Goal: Transaction & Acquisition: Purchase product/service

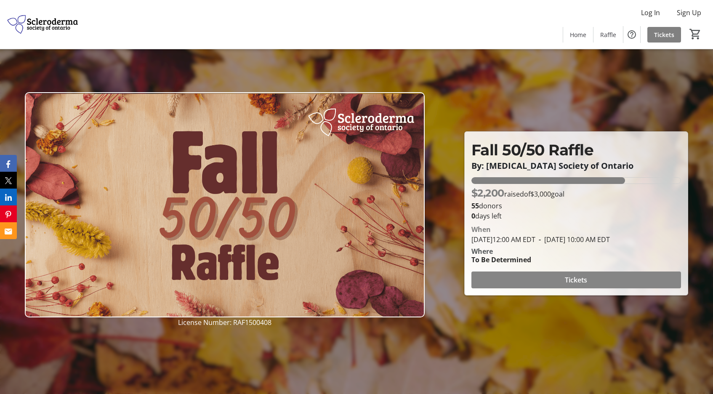
click at [536, 288] on span at bounding box center [576, 280] width 210 height 20
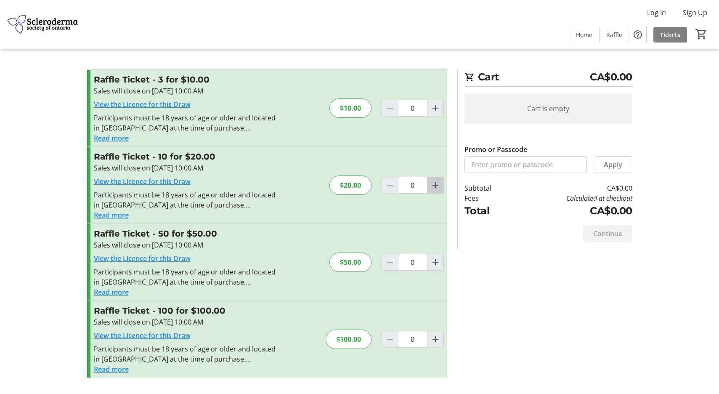
click at [435, 187] on mat-icon "Increment by one" at bounding box center [435, 185] width 10 height 10
type input "1"
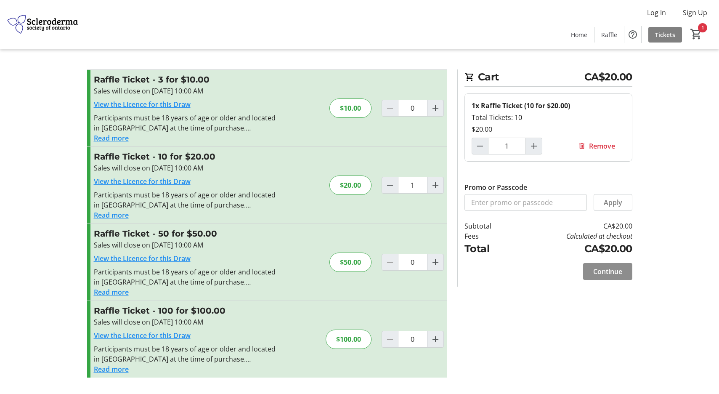
click at [609, 272] on span "Continue" at bounding box center [607, 271] width 29 height 10
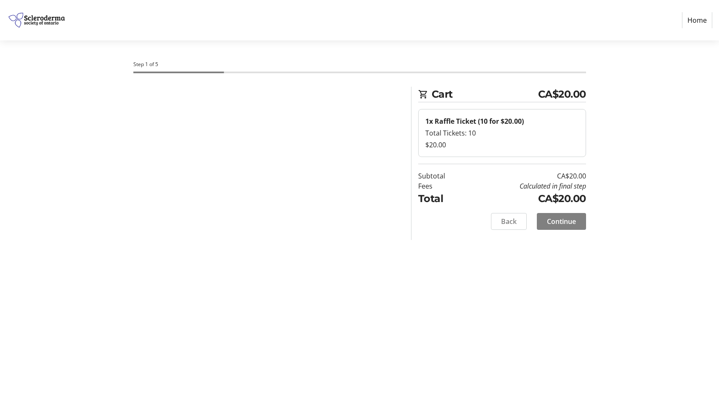
select select "CA"
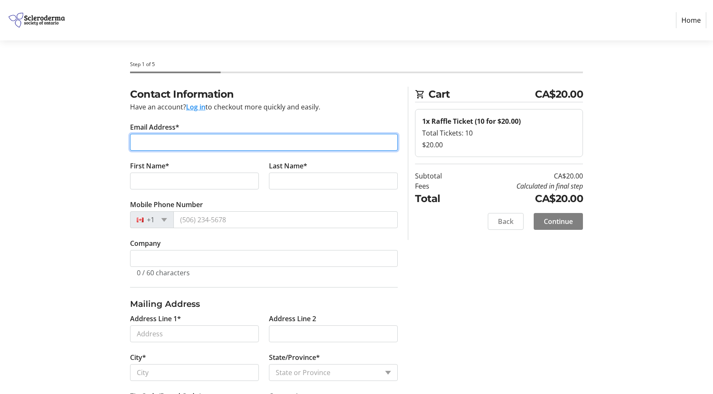
click at [166, 141] on input "Email Address*" at bounding box center [264, 142] width 268 height 17
type input "[PERSON_NAME][EMAIL_ADDRESS][PERSON_NAME][DOMAIN_NAME]"
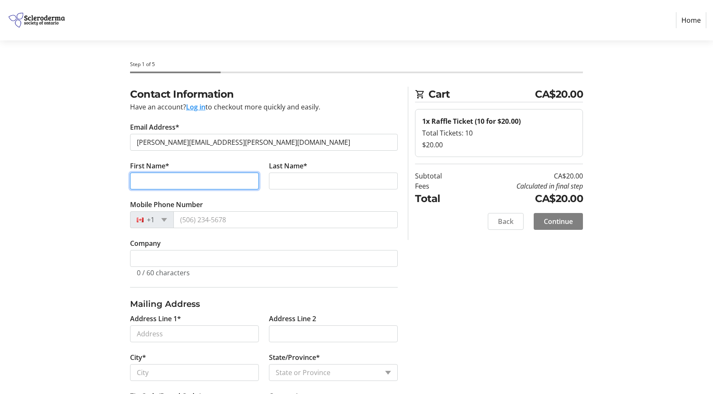
click at [141, 185] on input "First Name*" at bounding box center [194, 180] width 129 height 17
type input "[PERSON_NAME]"
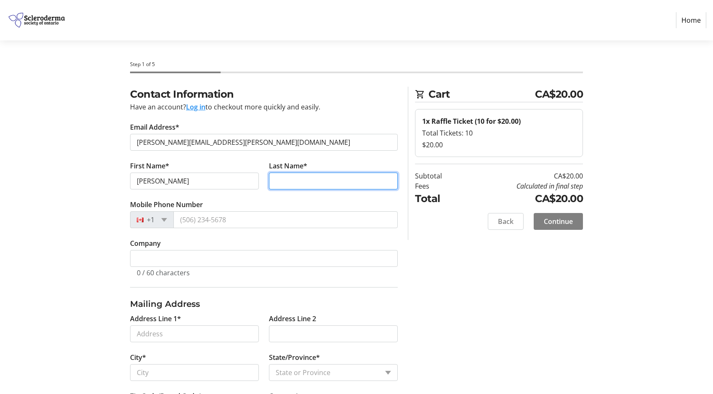
click at [281, 178] on input "Last Name*" at bounding box center [333, 180] width 129 height 17
type input "[PERSON_NAME]"
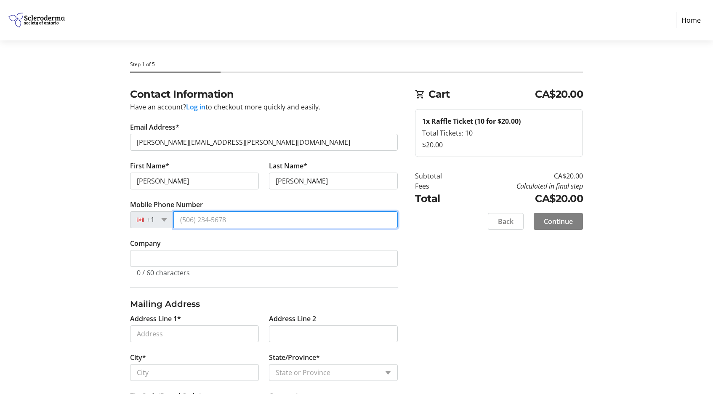
click at [185, 222] on input "Mobile Phone Number" at bounding box center [285, 219] width 224 height 17
type input "[PHONE_NUMBER]"
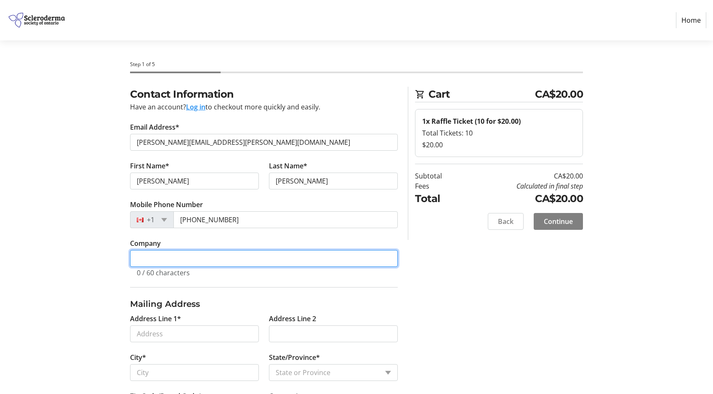
click at [146, 257] on input "Company" at bounding box center [264, 258] width 268 height 17
drag, startPoint x: 148, startPoint y: 258, endPoint x: 164, endPoint y: 262, distance: 16.3
click at [149, 258] on input "St. [PERSON_NAME]'s health Care" at bounding box center [264, 258] width 268 height 17
click at [180, 258] on input "St. [PERSON_NAME]'s health Care" at bounding box center [264, 258] width 268 height 17
click at [179, 257] on input "St. [PERSON_NAME]'s health Care" at bounding box center [264, 258] width 268 height 17
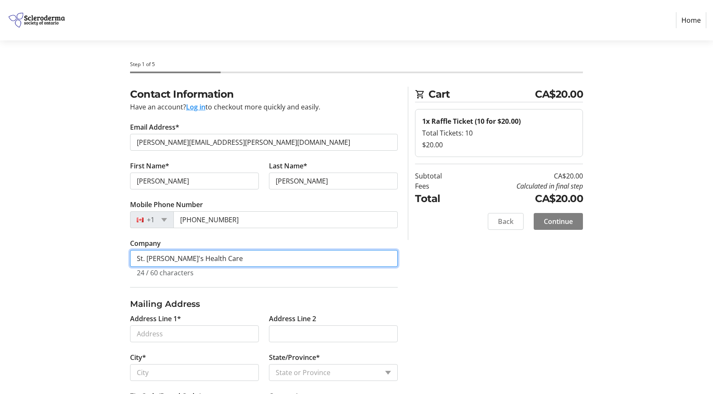
click at [218, 256] on input "St. [PERSON_NAME]'s Health Care" at bounding box center [264, 258] width 268 height 17
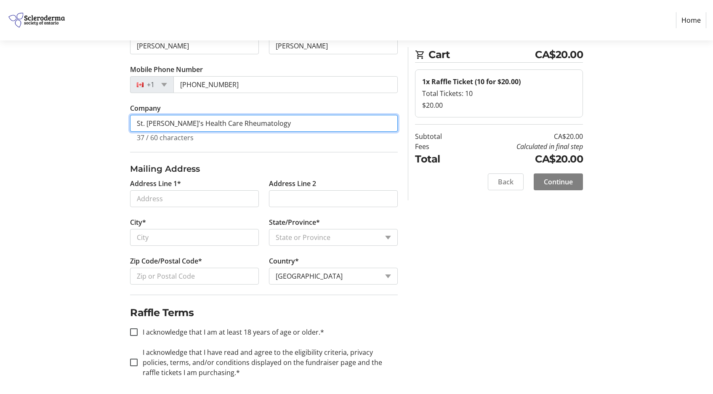
scroll to position [139, 0]
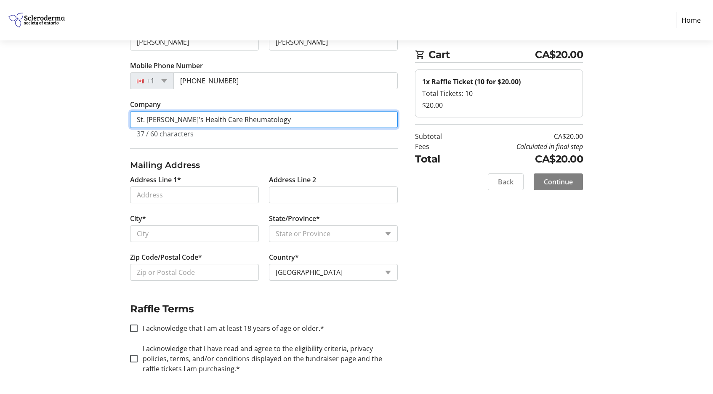
type input "St. [PERSON_NAME]'s Health Care Rheumatology"
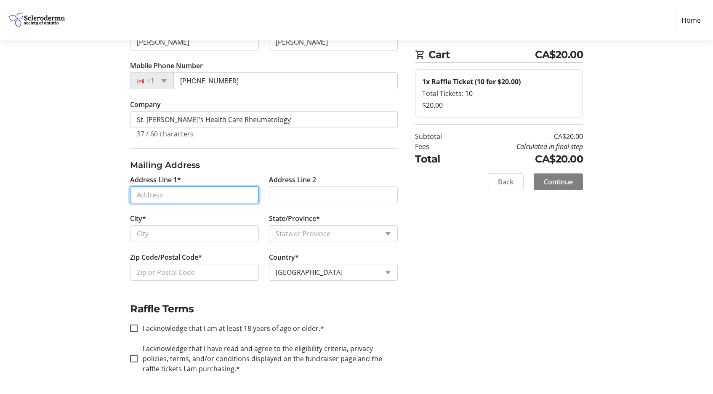
click at [142, 194] on input "Address Line 1*" at bounding box center [194, 194] width 129 height 17
type input "[STREET_ADDRESS]"
type input "[GEOGRAPHIC_DATA]"
select select "ON"
type input "N6A 4V2"
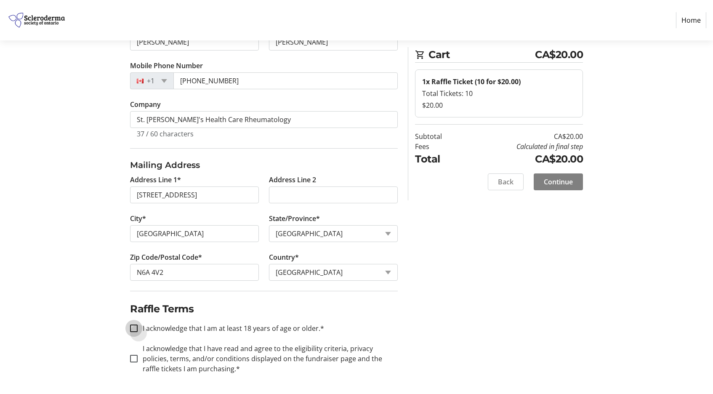
drag, startPoint x: 135, startPoint y: 328, endPoint x: 148, endPoint y: 327, distance: 12.6
click at [135, 327] on input "I acknowledge that I am at least 18 years of age or older.*" at bounding box center [134, 328] width 8 height 8
checkbox input "true"
click at [557, 182] on span "Continue" at bounding box center [558, 182] width 29 height 10
click at [554, 181] on span "Continue" at bounding box center [558, 182] width 29 height 10
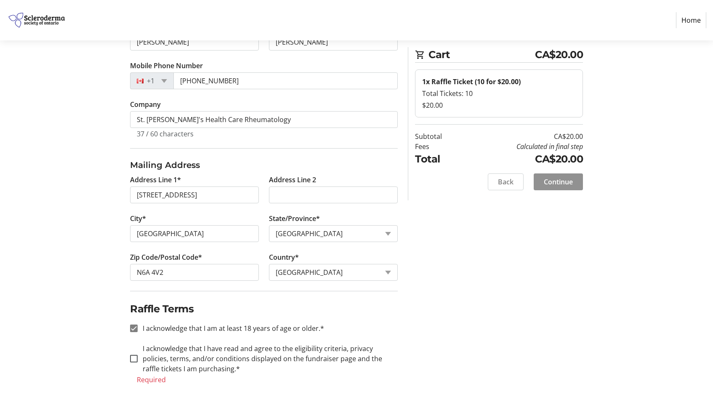
scroll to position [149, 0]
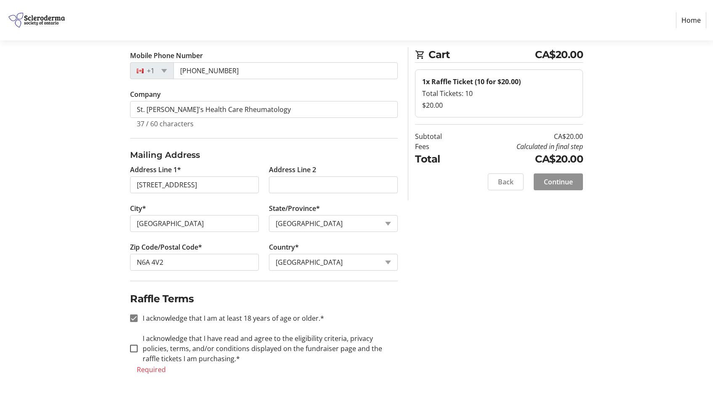
click at [554, 180] on span "Continue" at bounding box center [558, 182] width 29 height 10
drag, startPoint x: 619, startPoint y: 279, endPoint x: 616, endPoint y: 242, distance: 36.7
click at [613, 241] on div "Contact Information Have an account? Log in to checkout more quickly and easily…" at bounding box center [356, 166] width 555 height 456
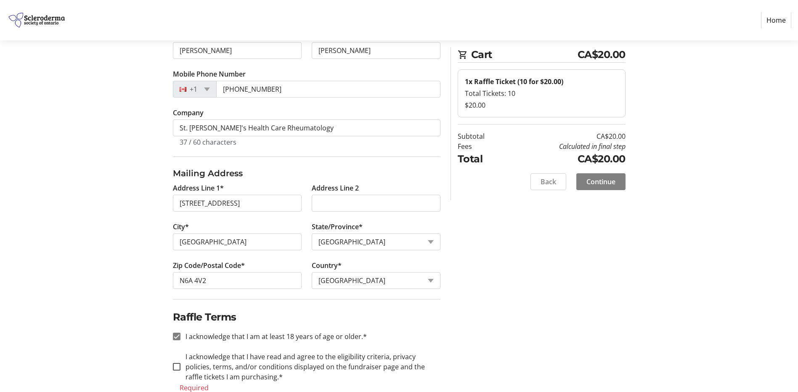
scroll to position [151, 0]
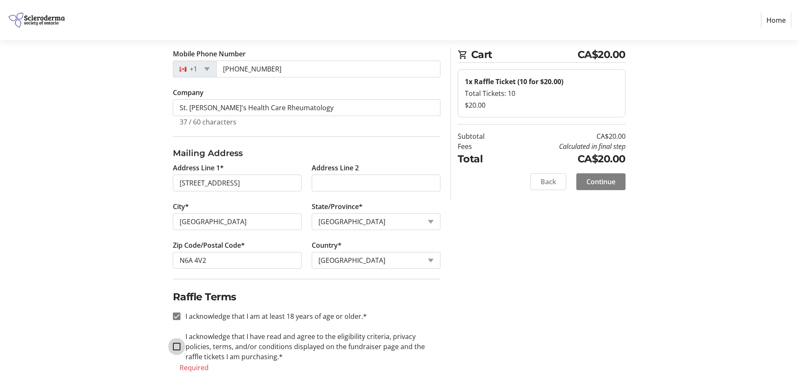
click at [178, 346] on input "I acknowledge that I have read and agree to the eligibility criteria, privacy p…" at bounding box center [177, 347] width 8 height 8
checkbox input "true"
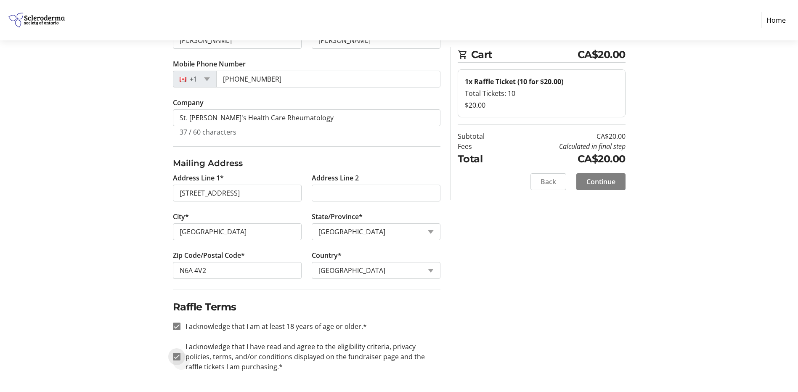
scroll to position [141, 0]
click at [600, 180] on span "Continue" at bounding box center [600, 182] width 29 height 10
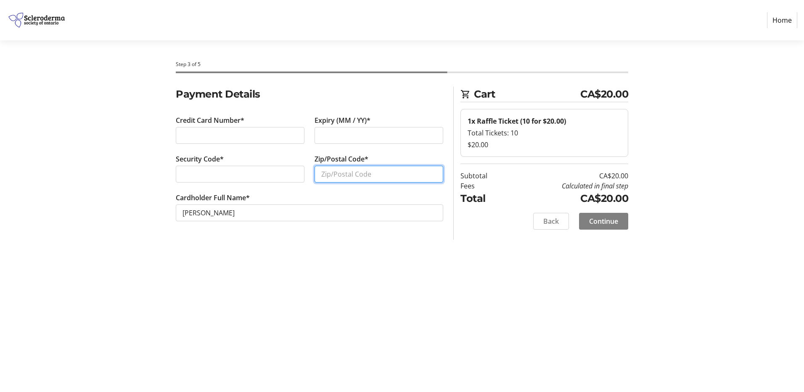
click at [332, 175] on input "Zip/Postal Code*" at bounding box center [379, 174] width 129 height 17
type input "N6G 4V5"
click at [595, 222] on span "Continue" at bounding box center [603, 221] width 29 height 10
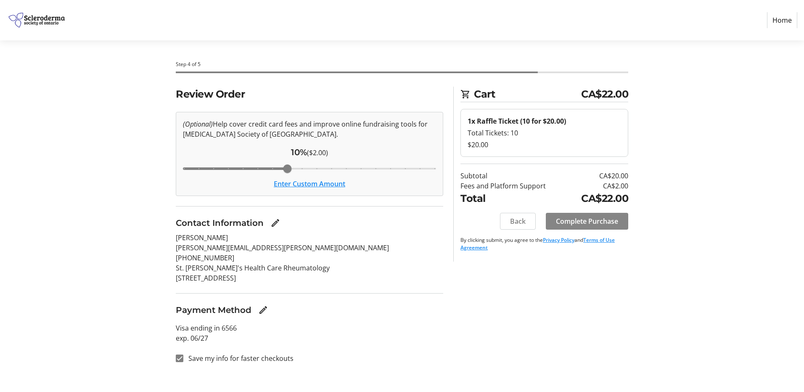
click at [581, 223] on span "Complete Purchase" at bounding box center [587, 221] width 62 height 10
